Goal: Information Seeking & Learning: Learn about a topic

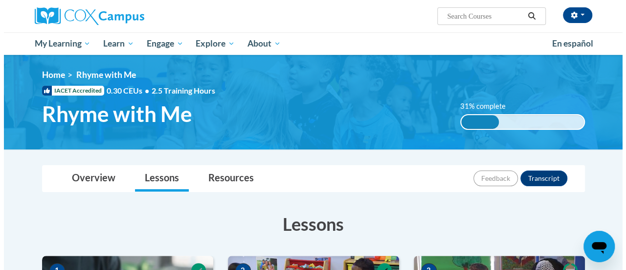
scroll to position [342, 0]
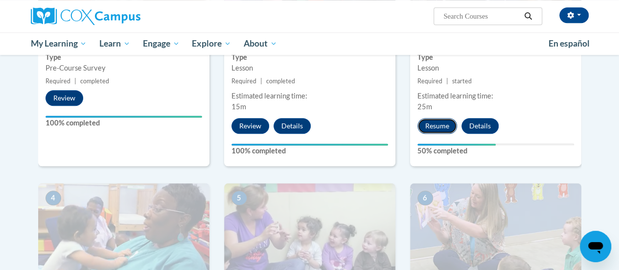
click at [436, 125] on button "Resume" at bounding box center [437, 126] width 40 height 16
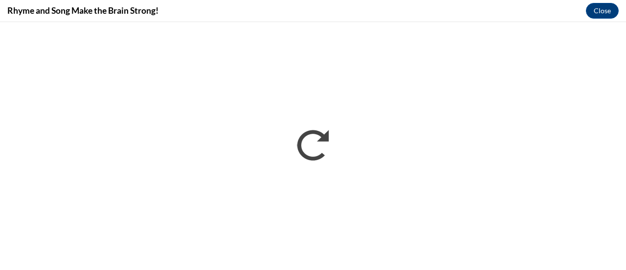
scroll to position [0, 0]
